Goal: Information Seeking & Learning: Learn about a topic

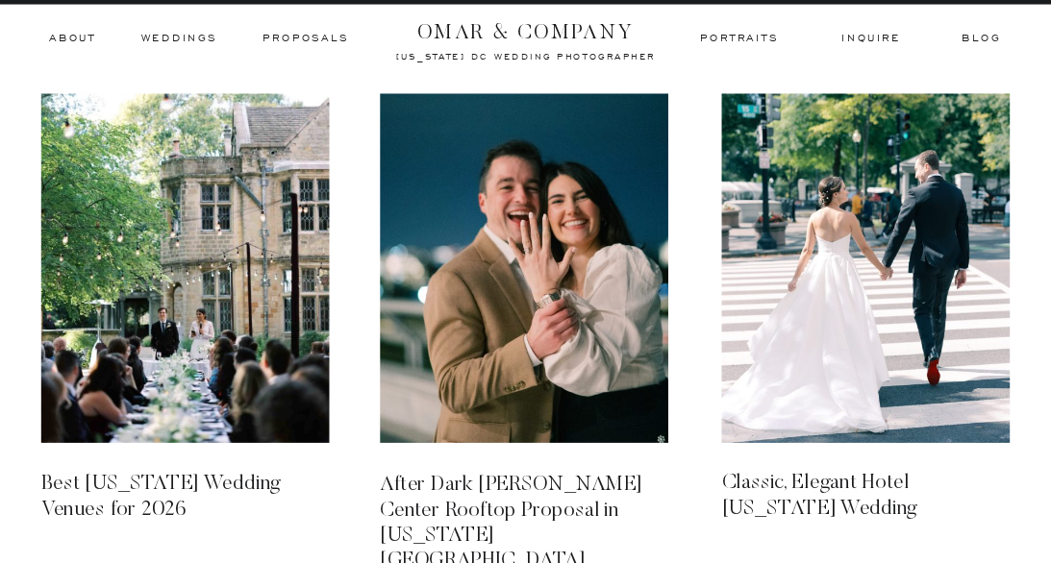
scroll to position [21499, 0]
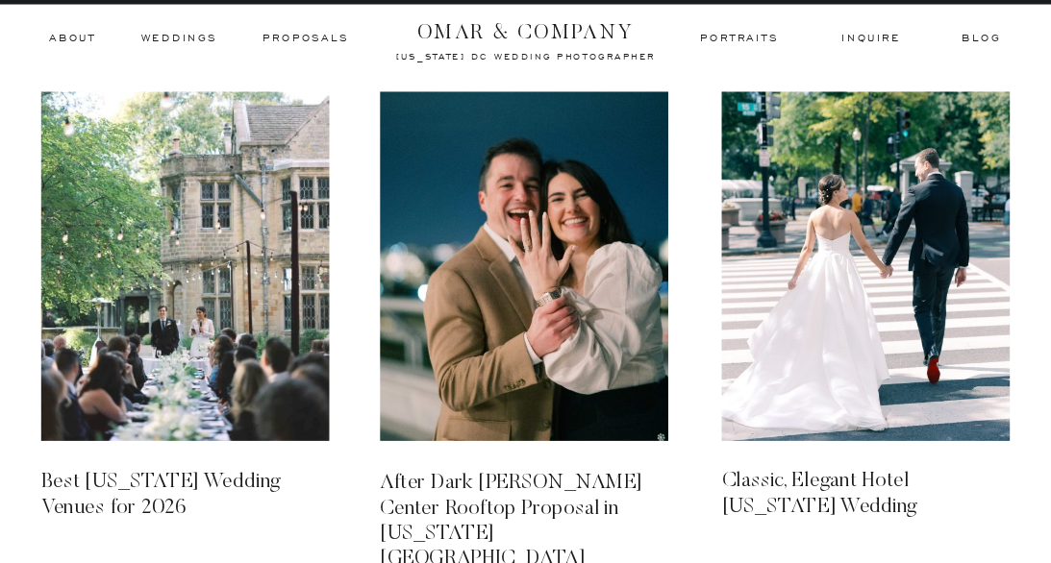
click at [179, 371] on img at bounding box center [185, 266] width 288 height 349
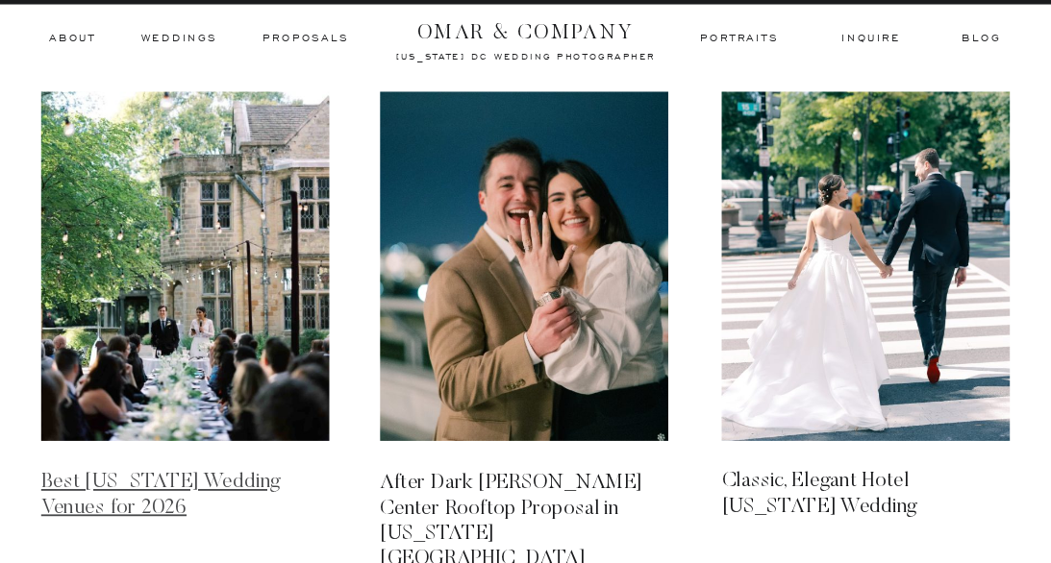
click at [216, 489] on link "Best [US_STATE] Wedding Venues for 2026" at bounding box center [160, 495] width 239 height 46
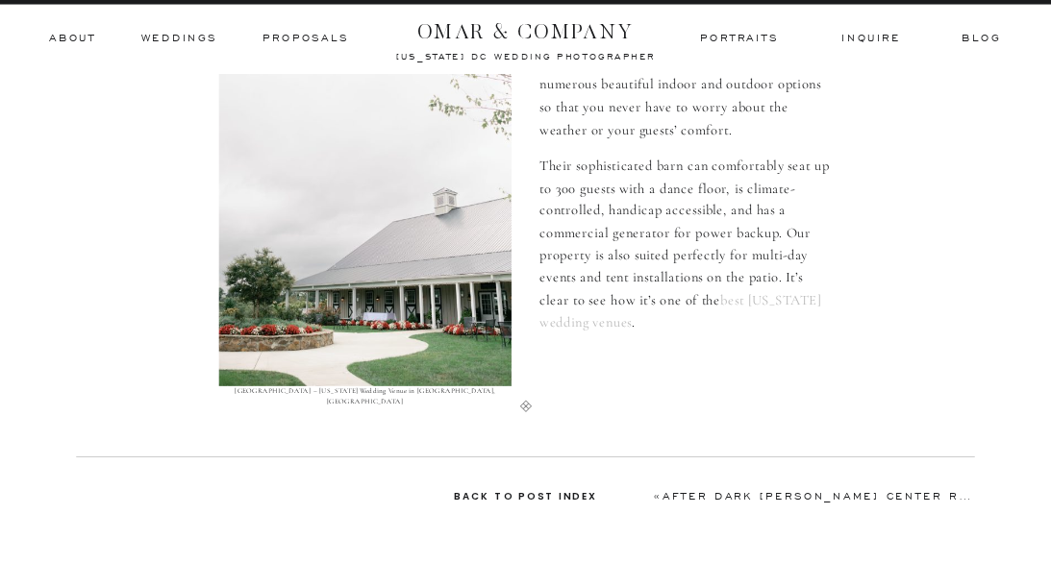
scroll to position [7825, 0]
